Goal: Information Seeking & Learning: Compare options

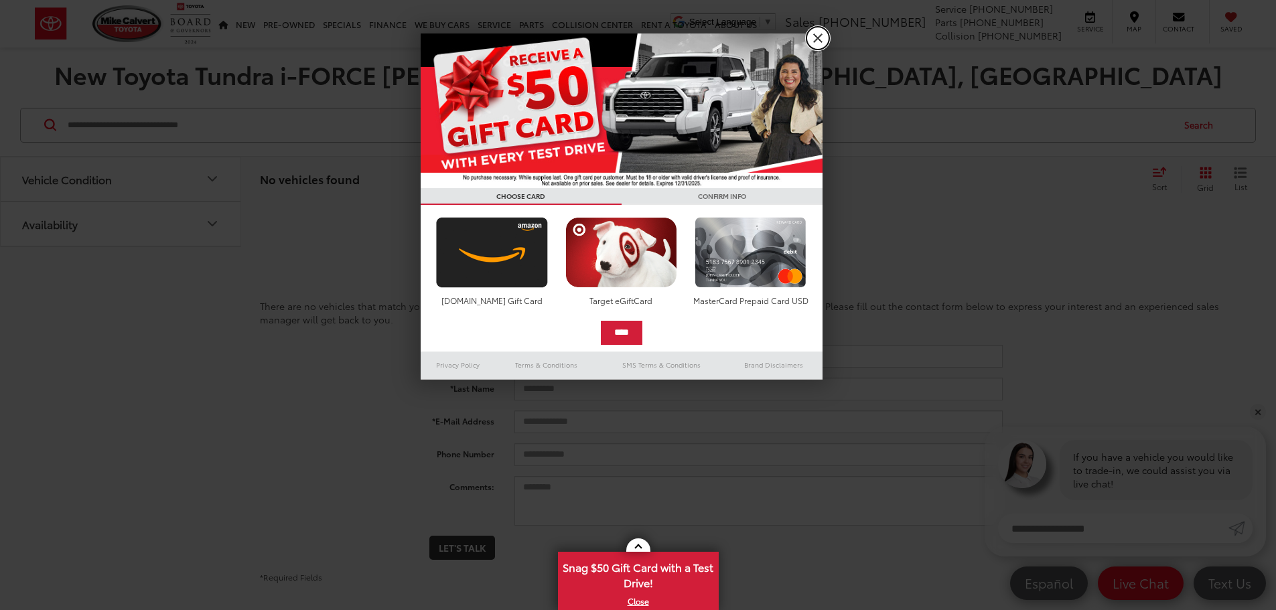
click at [815, 36] on link "X" at bounding box center [817, 38] width 23 height 23
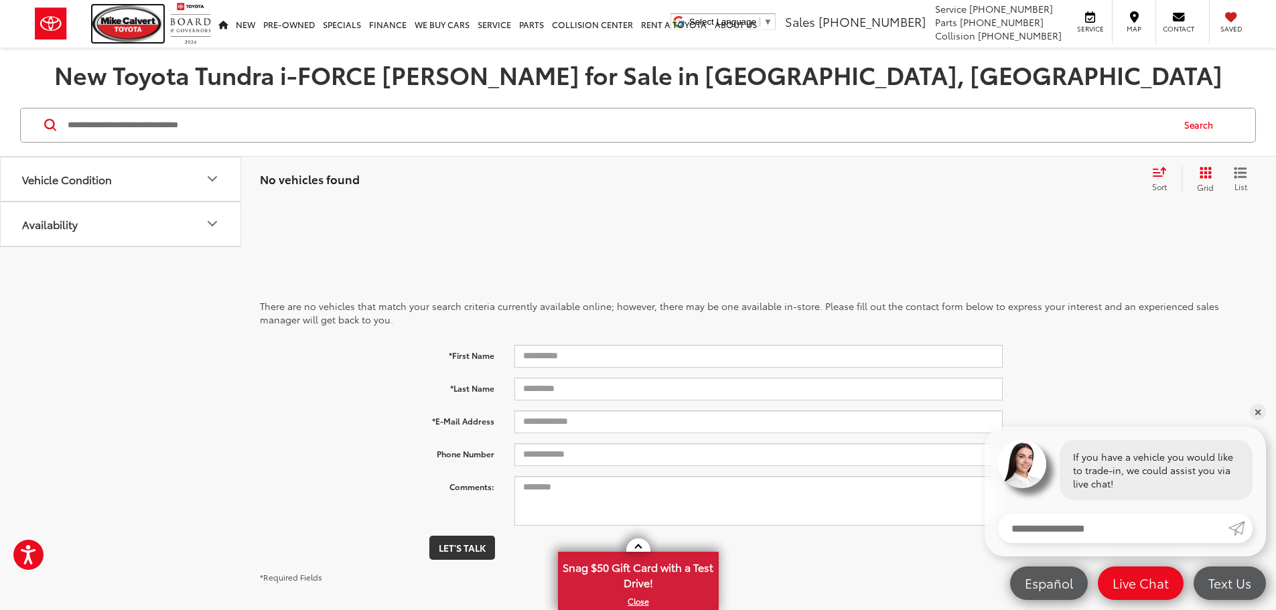
drag, startPoint x: 135, startPoint y: 27, endPoint x: 306, endPoint y: 130, distance: 200.1
click at [135, 27] on img at bounding box center [127, 23] width 71 height 37
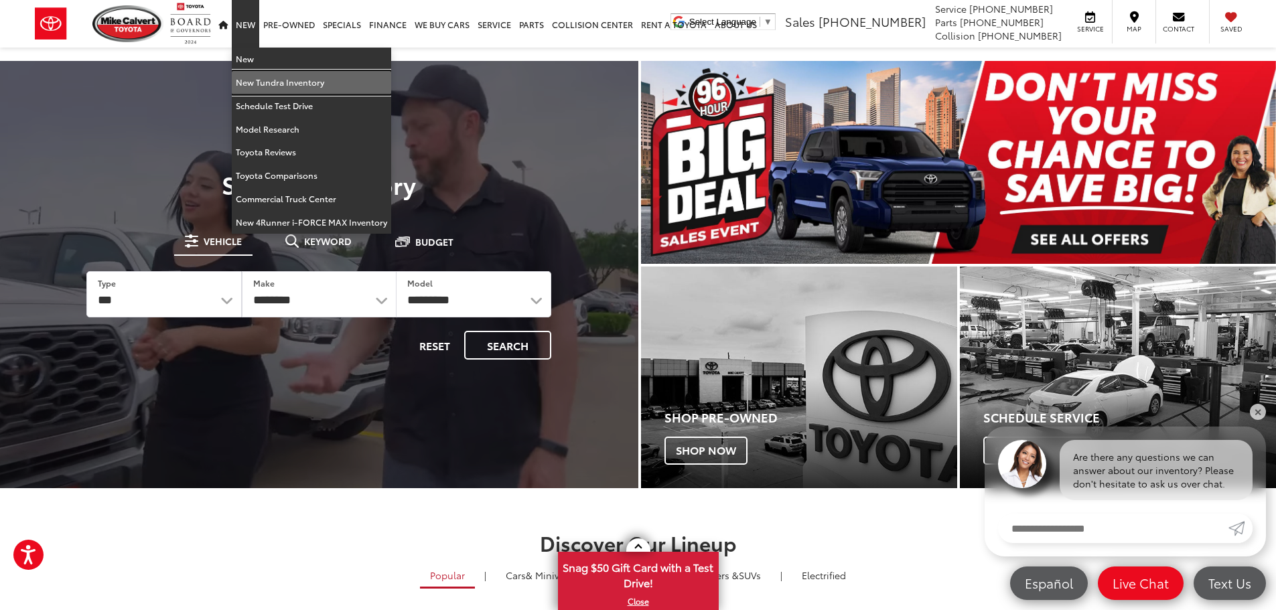
click at [244, 84] on link "New Tundra Inventory" at bounding box center [311, 82] width 159 height 23
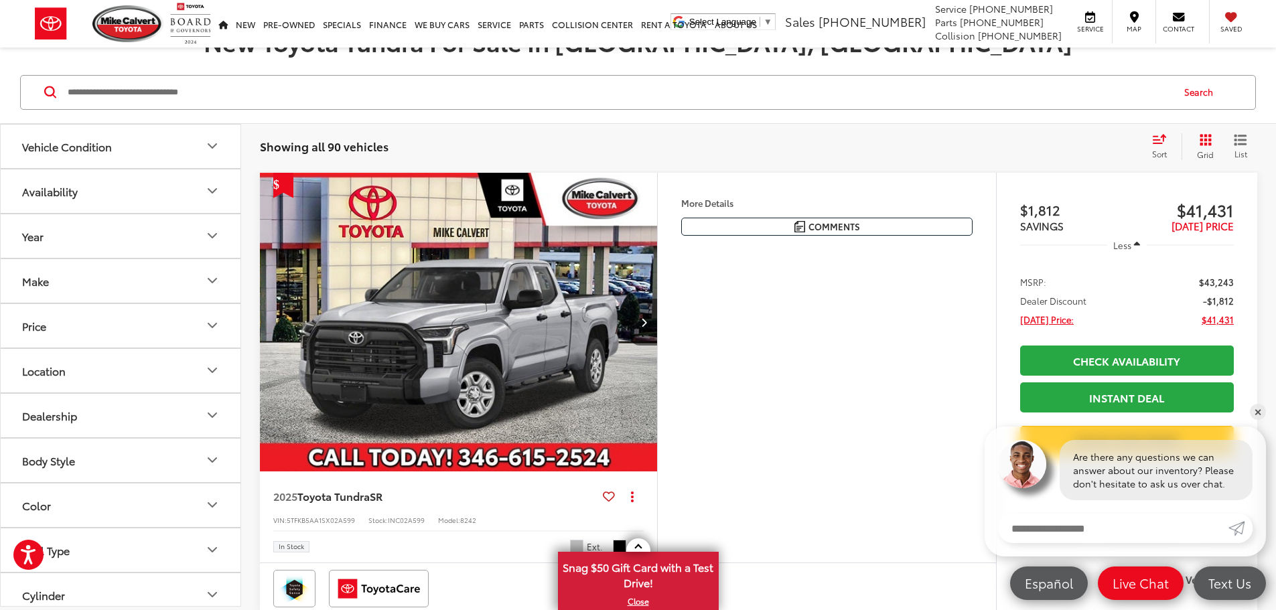
click at [134, 141] on button "Vehicle Condition" at bounding box center [121, 147] width 241 height 44
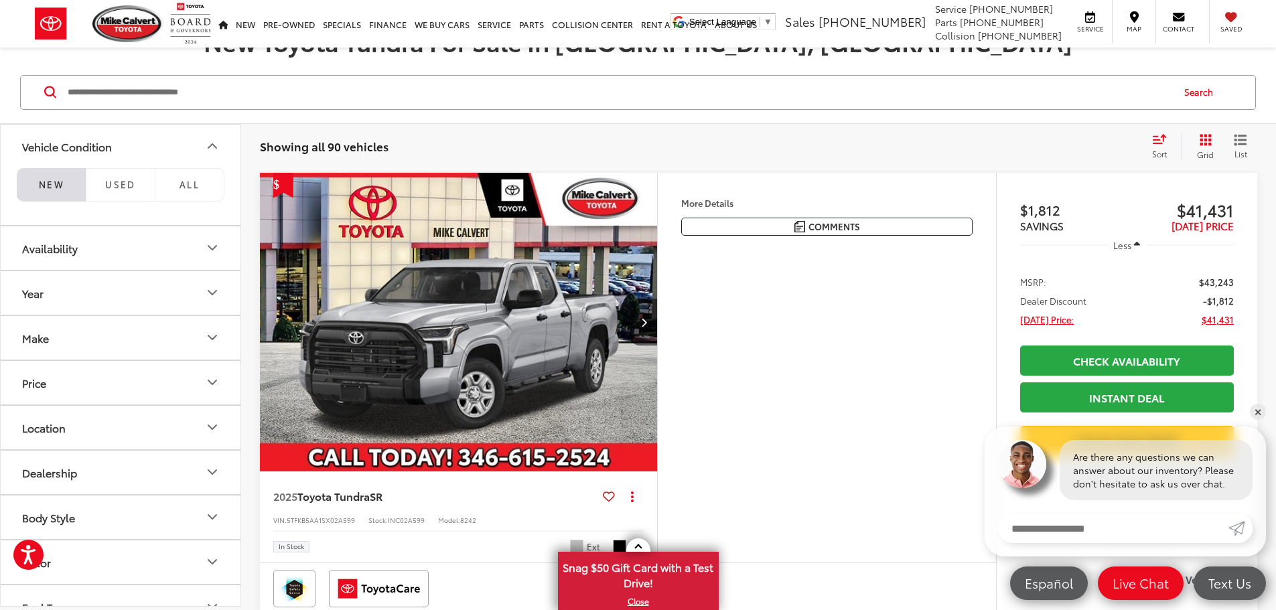
click at [163, 135] on button "Vehicle Condition" at bounding box center [121, 147] width 241 height 44
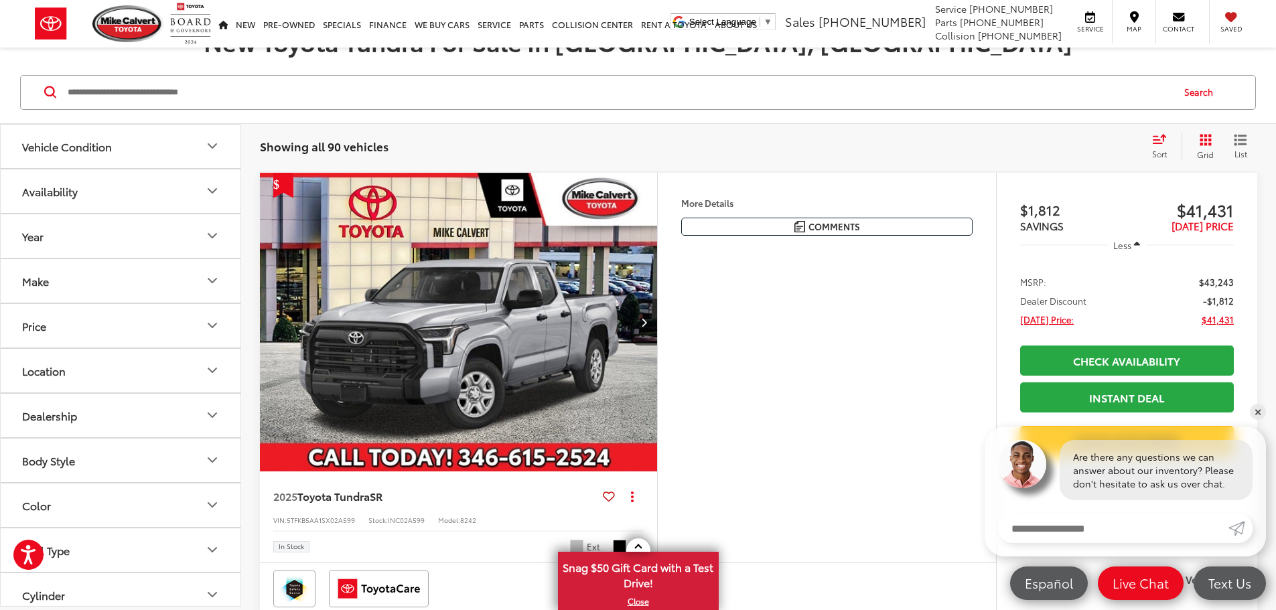
click at [134, 281] on button "Make" at bounding box center [121, 281] width 241 height 44
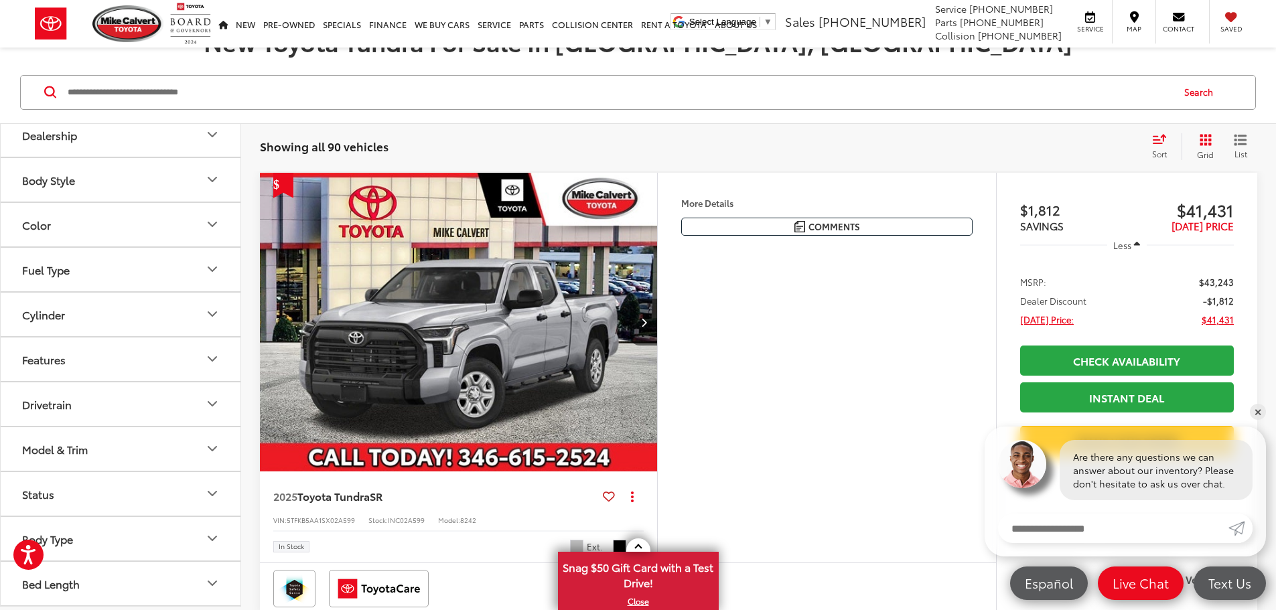
click at [117, 440] on button "Model & Trim" at bounding box center [121, 449] width 241 height 44
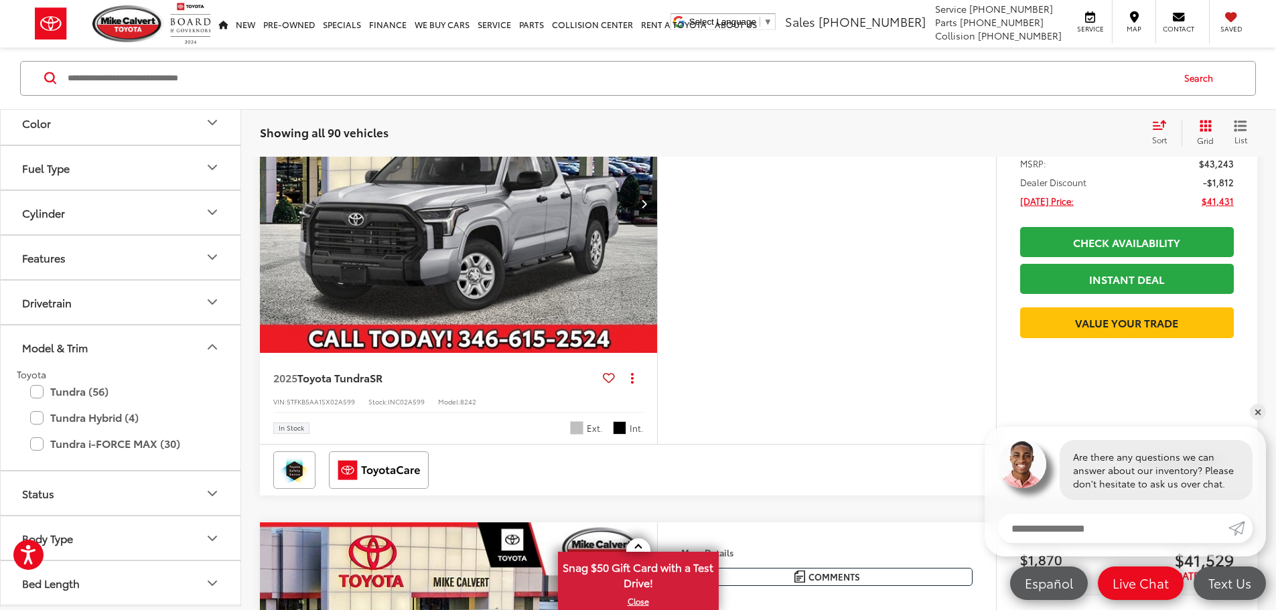
scroll to position [401, 0]
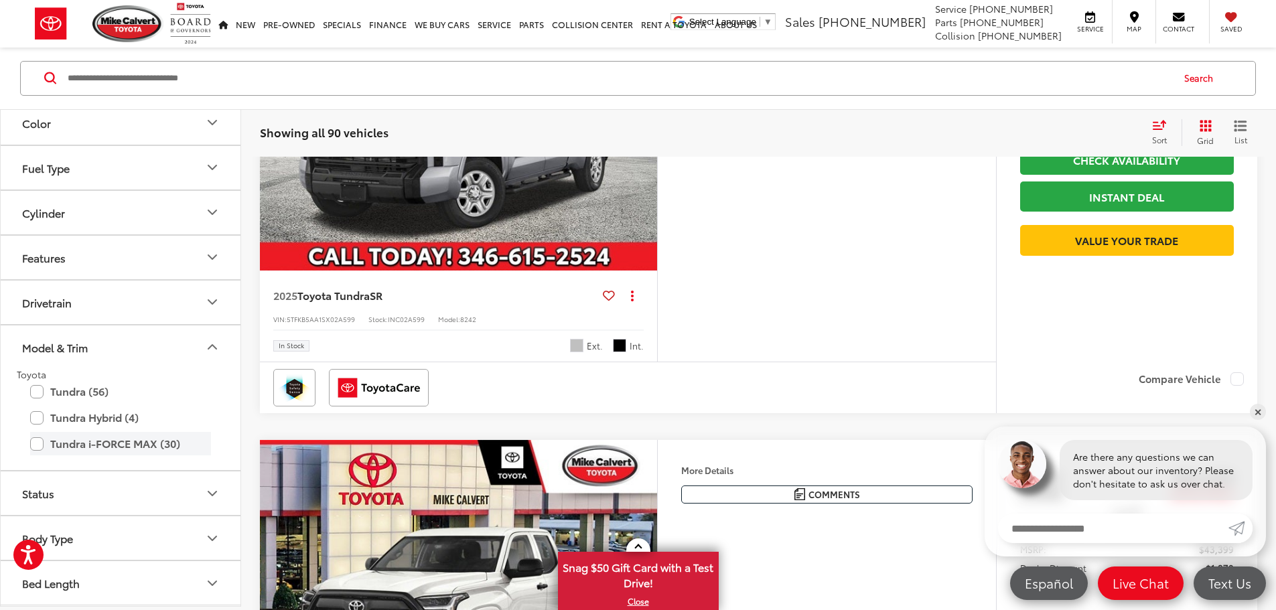
click at [127, 448] on label "Tundra i-FORCE MAX (30)" at bounding box center [120, 444] width 181 height 23
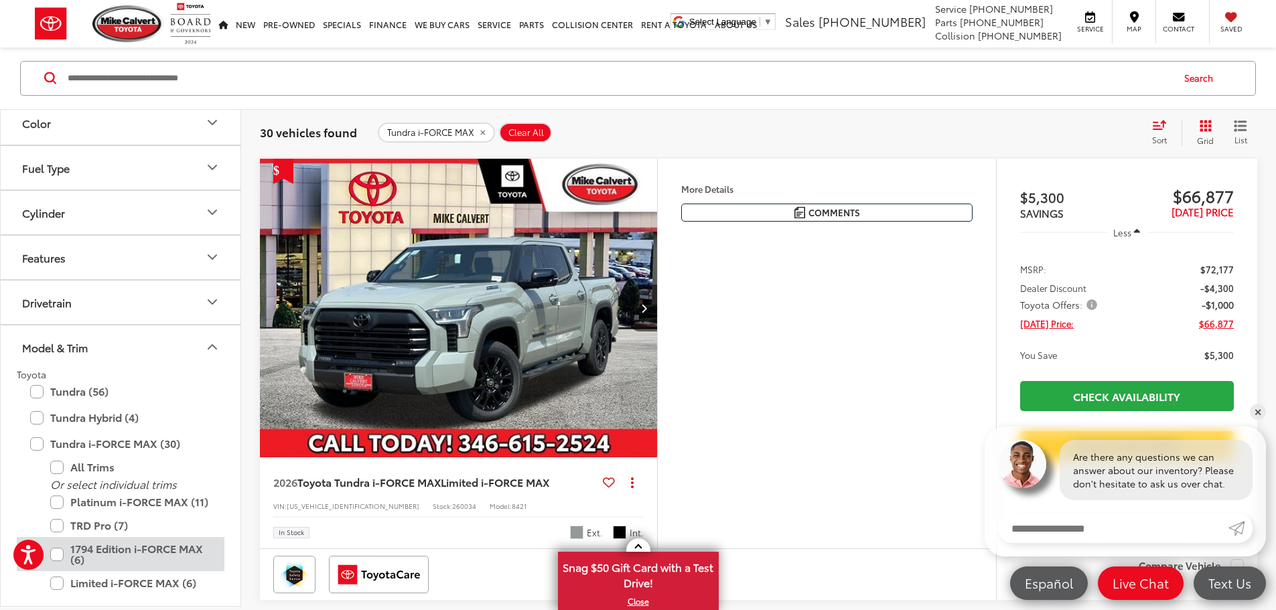
scroll to position [502, 0]
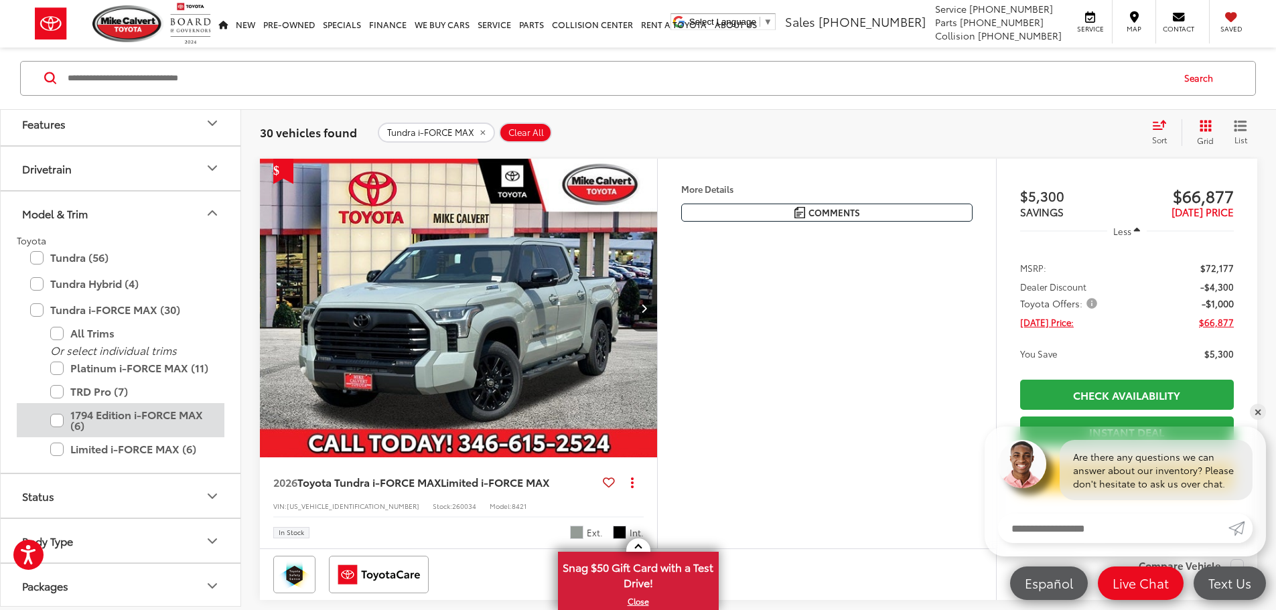
click at [113, 425] on label "1794 Edition i-FORCE MAX (6)" at bounding box center [130, 421] width 161 height 34
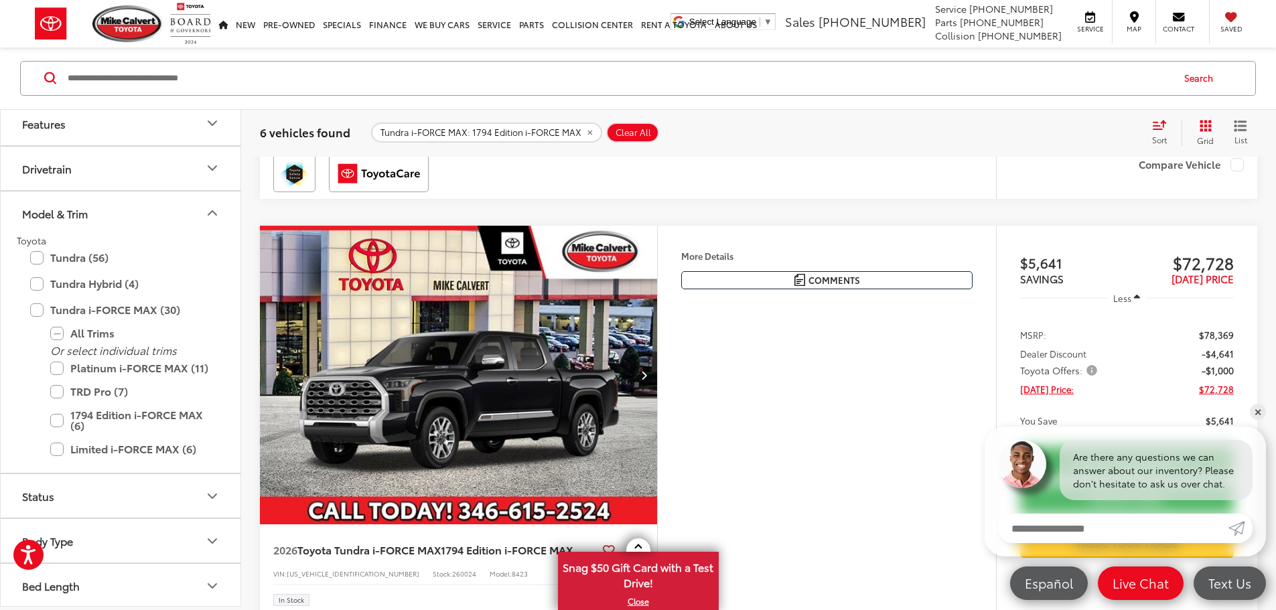
scroll to position [616, 0]
click at [56, 393] on label "TRD Pro (7)" at bounding box center [130, 391] width 161 height 23
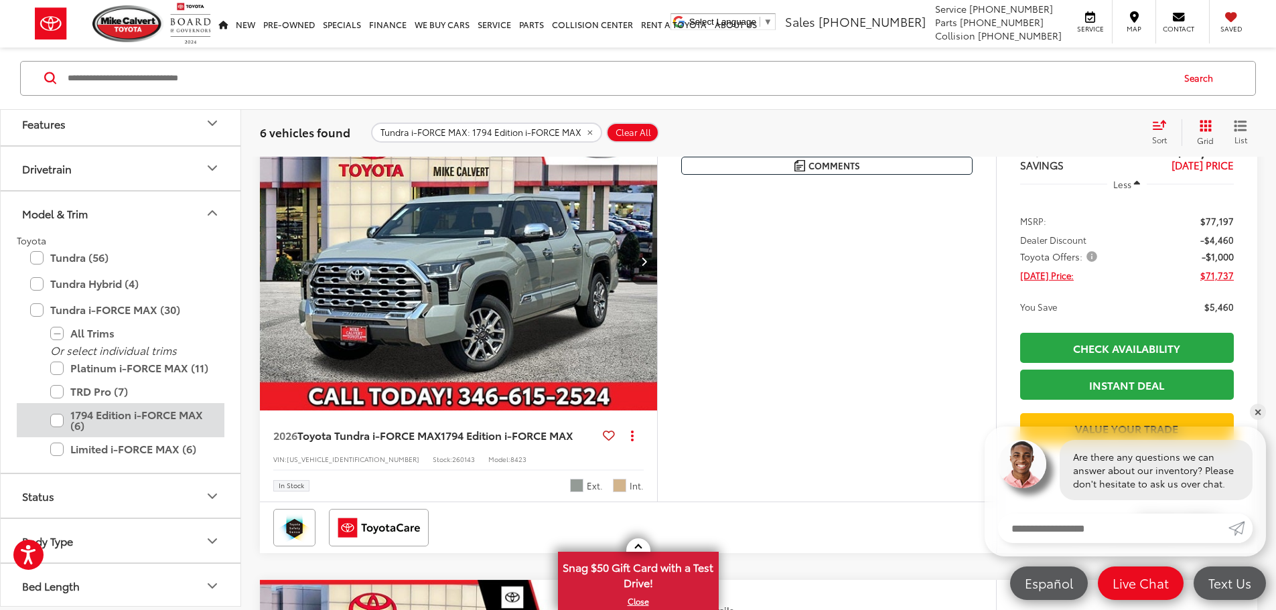
click at [57, 425] on label "1794 Edition i-FORCE MAX (6)" at bounding box center [130, 421] width 161 height 34
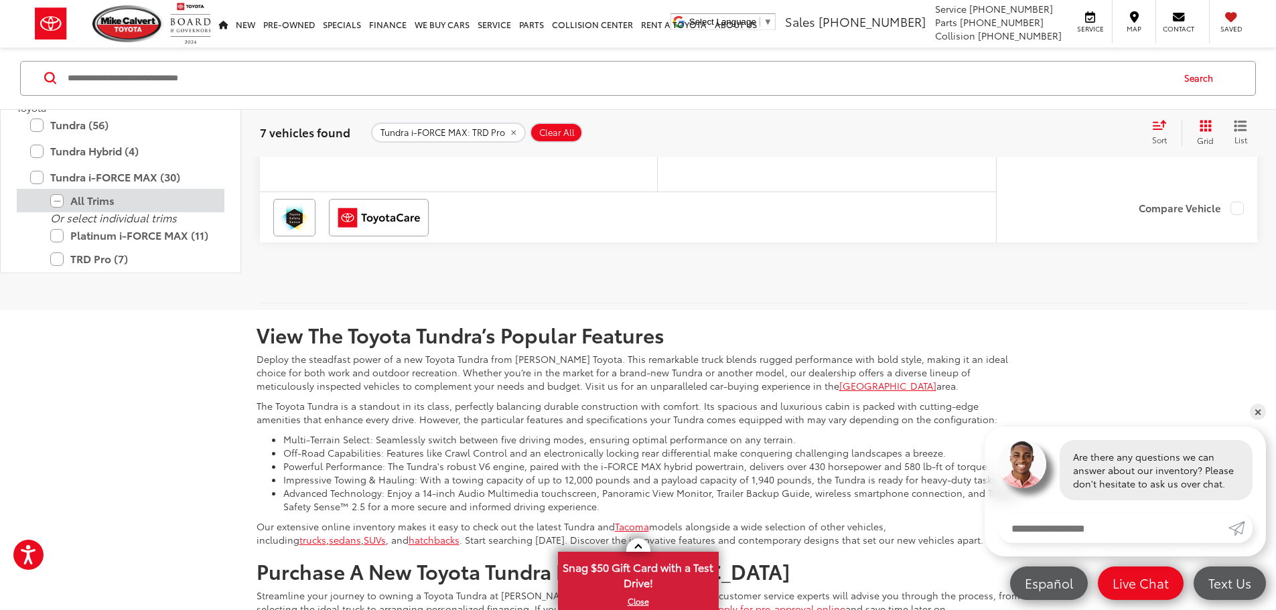
scroll to position [435, 0]
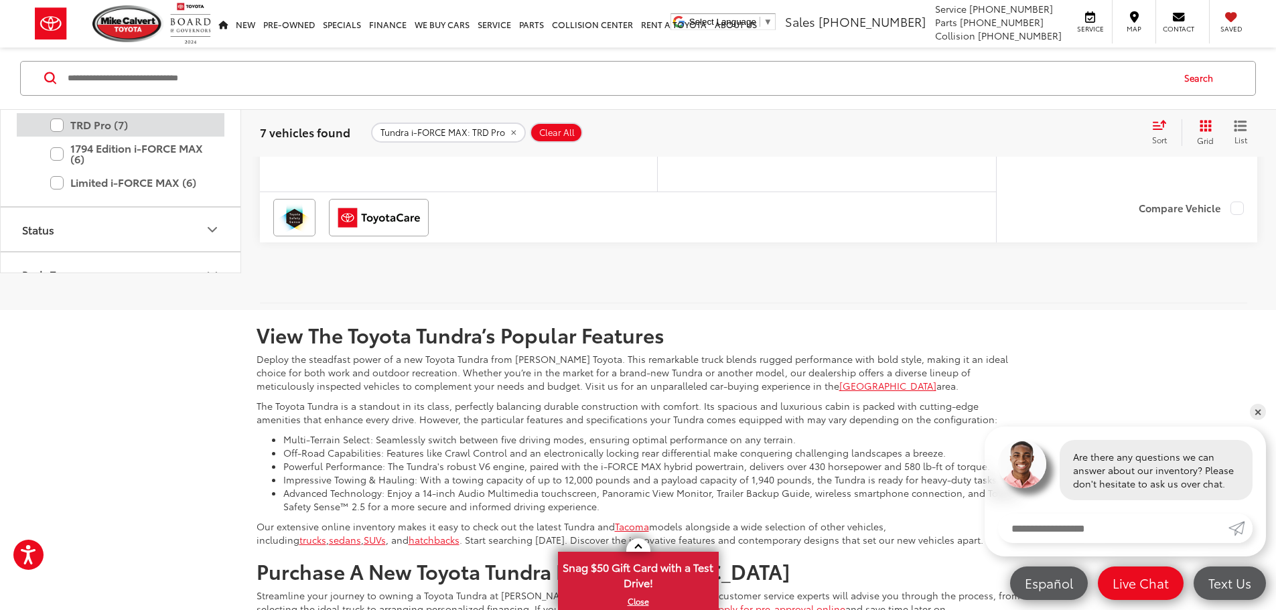
click at [57, 137] on label "TRD Pro (7)" at bounding box center [130, 124] width 161 height 23
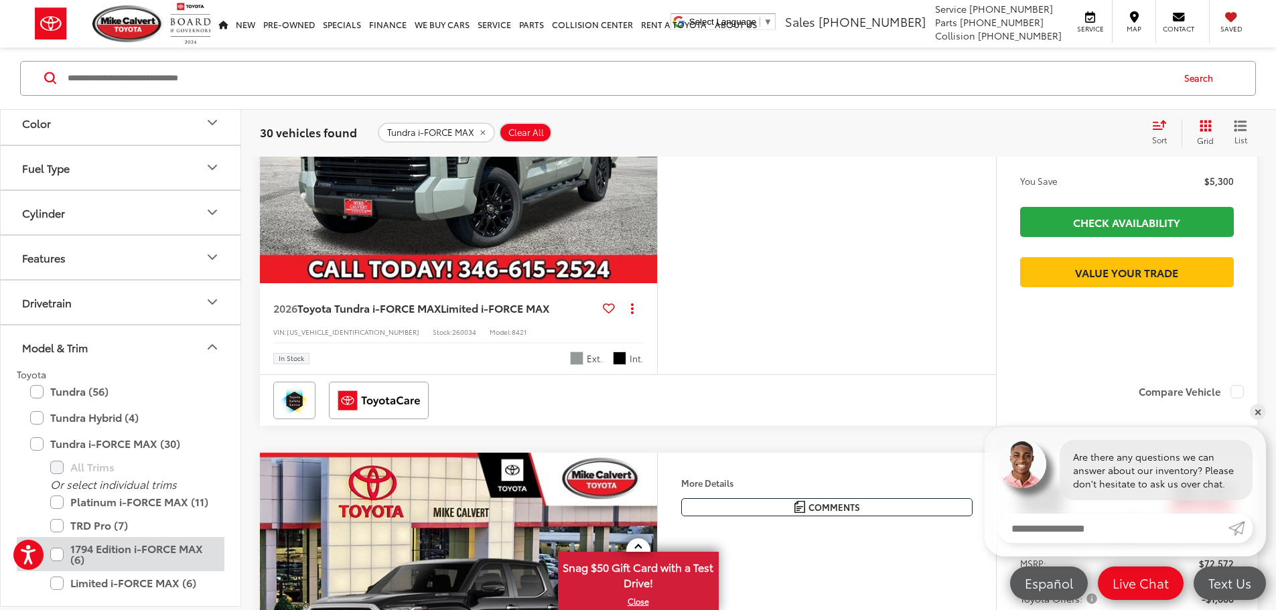
click at [54, 556] on label "1794 Edition i-FORCE MAX (6)" at bounding box center [130, 555] width 161 height 34
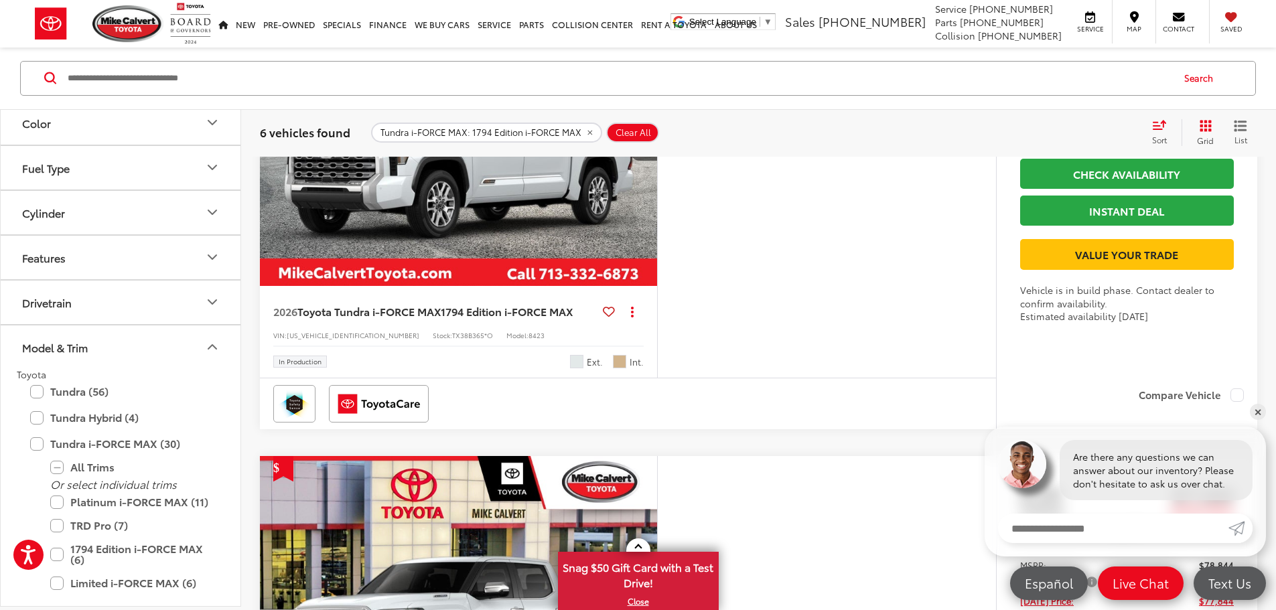
scroll to position [1822, 0]
